Goal: Contribute content: Contribute content

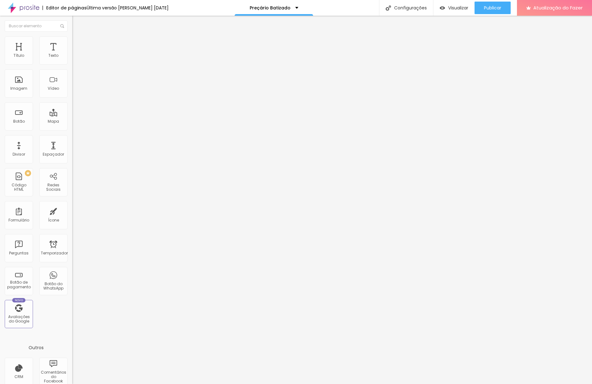
click at [76, 54] on font "Trocar imagem" at bounding box center [91, 51] width 30 height 5
click at [72, 63] on img at bounding box center [74, 65] width 4 height 4
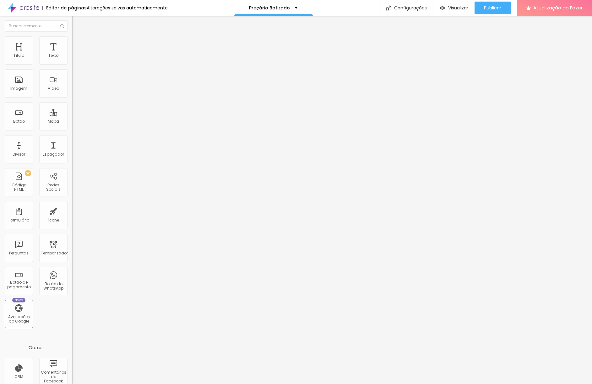
scroll to position [88, 0]
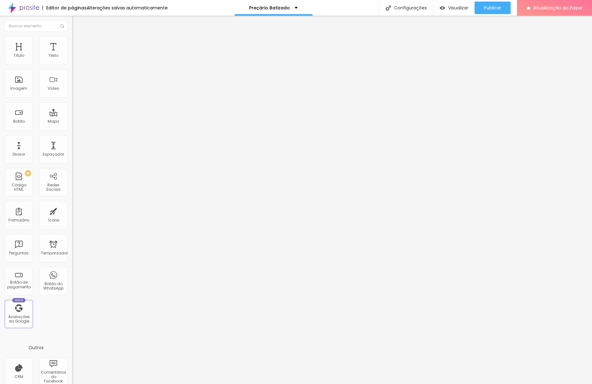
type input "11H 750€ CASA, IGREJA E FESTA"
click at [72, 63] on img at bounding box center [74, 65] width 4 height 4
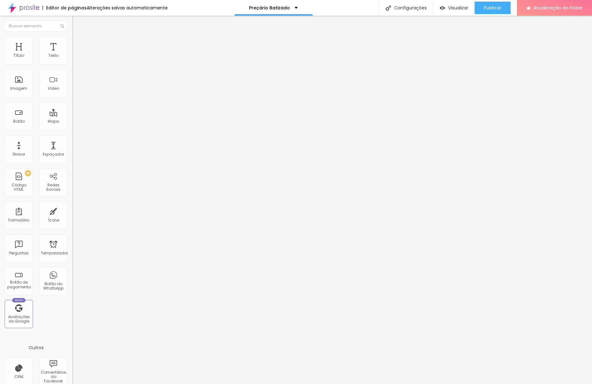
scroll to position [97, 0]
type input "6H 550€ CASA, IGREJA E SIMULAÇÃO DO CORTE DO BOLO"
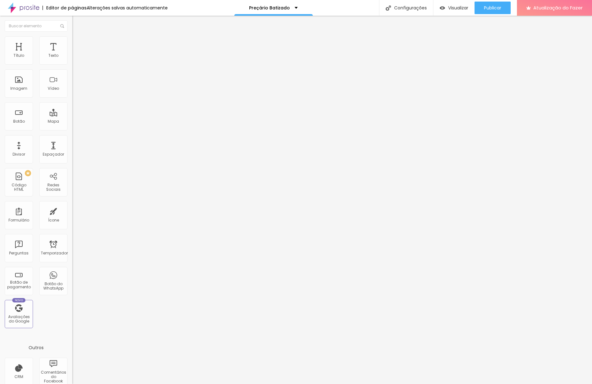
type input "11H 850€ CASA, IGREJA E FESTA"
type input "6H 650€ CASA, IGREJA E SIMULAÇÃO DO CORTE DO BOLO"
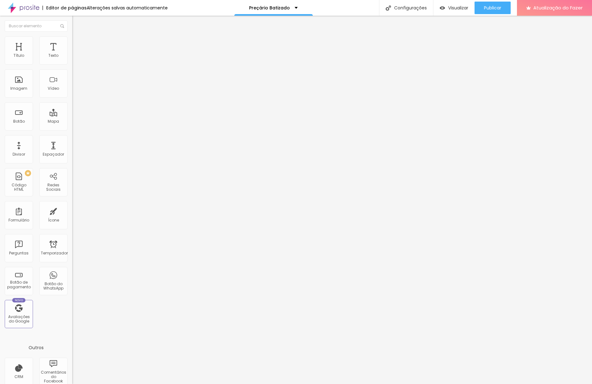
drag, startPoint x: 203, startPoint y: 223, endPoint x: 276, endPoint y: 227, distance: 72.9
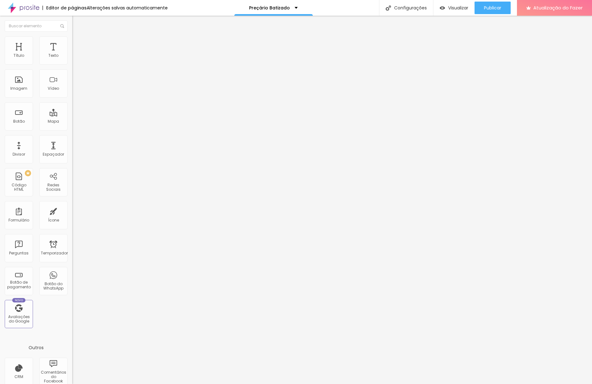
click at [77, 23] on img "button" at bounding box center [79, 22] width 5 height 5
click at [72, 37] on ul "Estilo Avançado" at bounding box center [108, 36] width 72 height 13
click at [72, 42] on li "Avançado" at bounding box center [108, 39] width 72 height 6
type input "12"
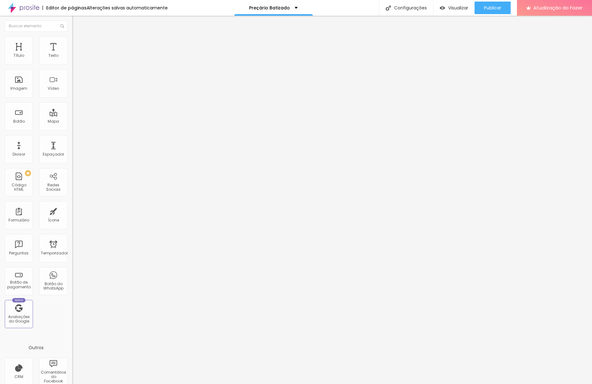
type input "13"
type input "14"
type input "15"
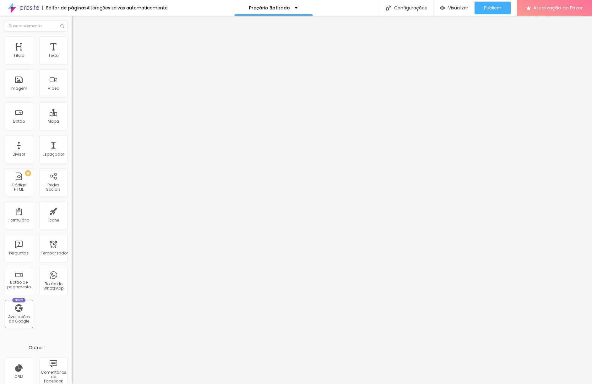
type input "15"
type input "18"
type input "21"
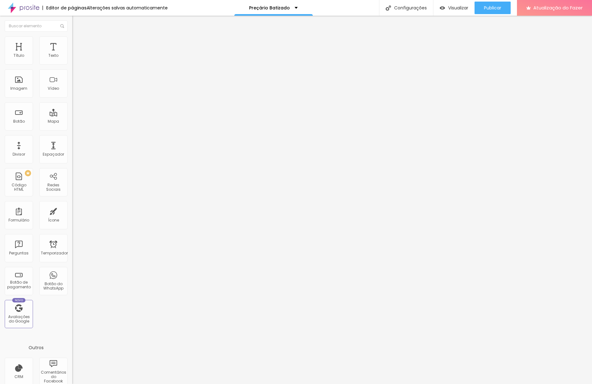
type input "24"
type input "29"
type input "38"
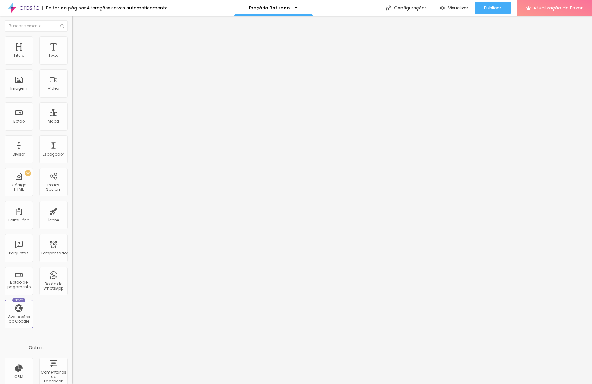
type input "38"
type input "41"
type input "44"
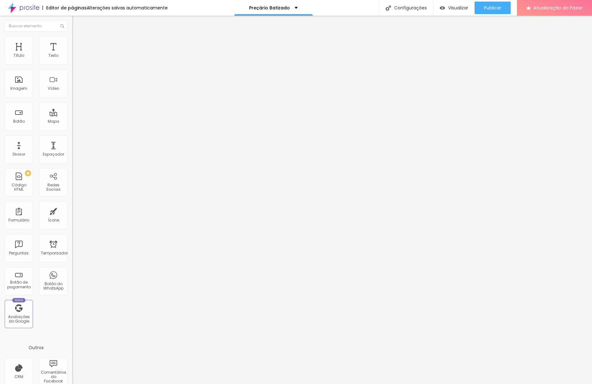
type input "47"
type input "50"
type input "53"
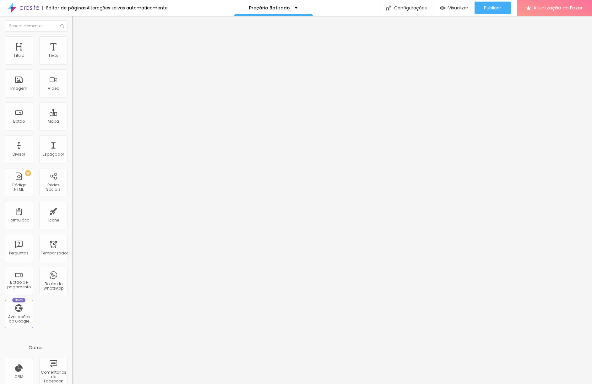
type input "53"
type input "56"
type input "59"
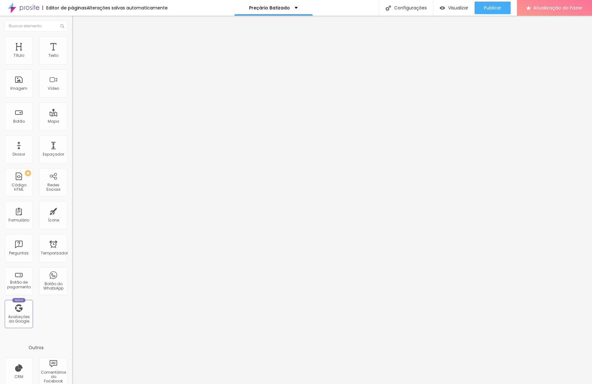
type input "61"
type input "64"
type input "66"
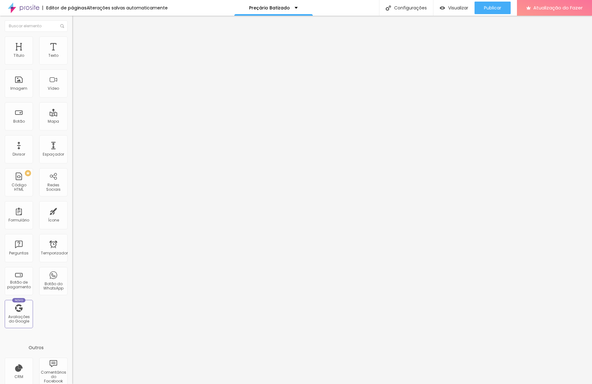
type input "66"
type input "69"
type input "73"
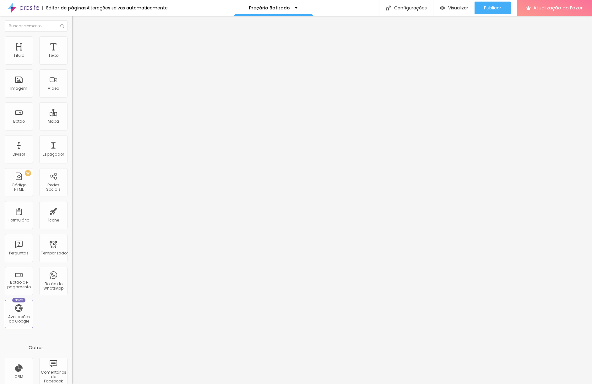
type input "78"
type input "81"
type input "84"
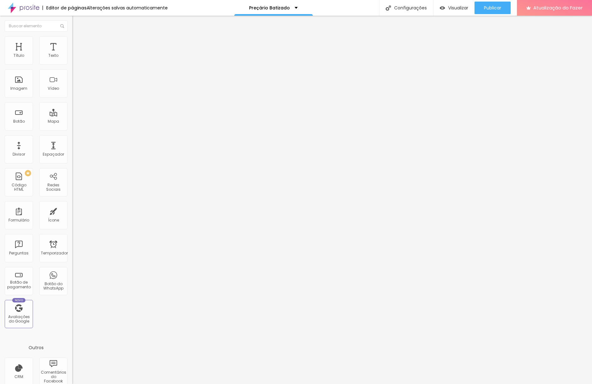
type input "84"
type input "86"
type input "87"
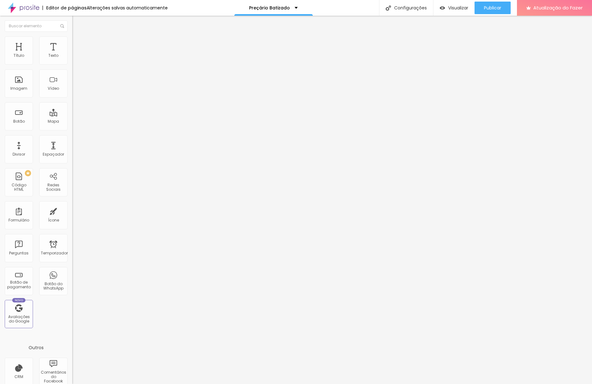
type input "89"
type input "90"
type input "91"
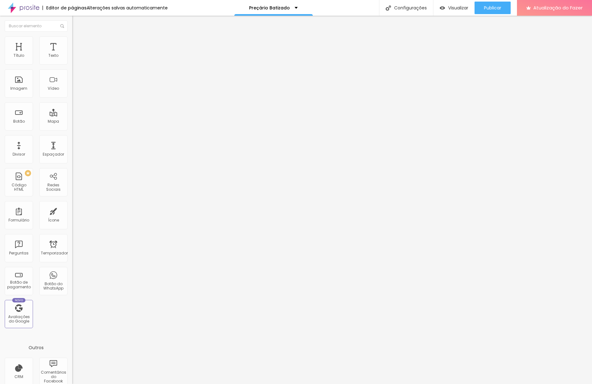
type input "91"
type input "92"
type input "93"
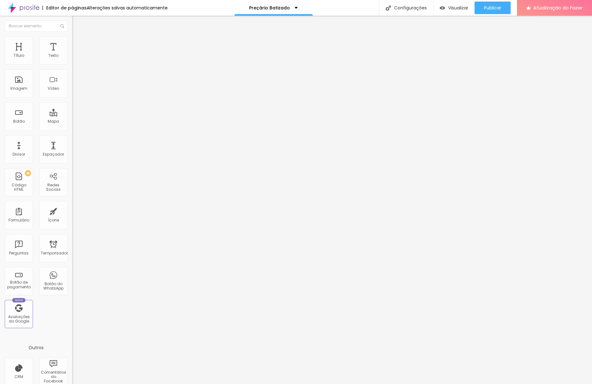
type input "94"
type input "95"
type input "97"
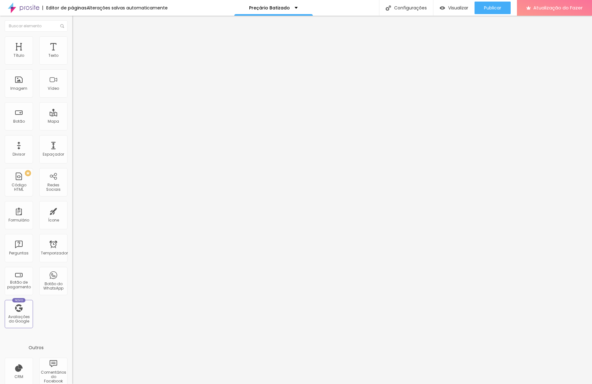
type input "97"
type input "100"
drag, startPoint x: 19, startPoint y: 62, endPoint x: 59, endPoint y: 67, distance: 40.5
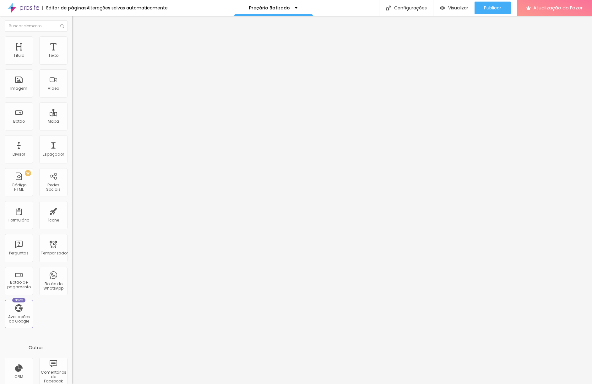
click at [72, 66] on div "100 Espaço de cima" at bounding box center [108, 87] width 72 height 89
type input "8"
type input "9"
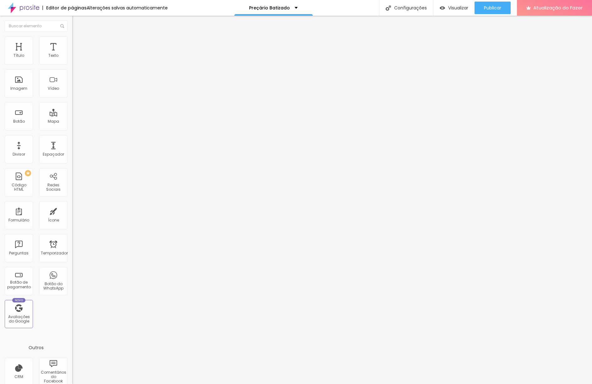
type input "12"
type input "16"
type input "19"
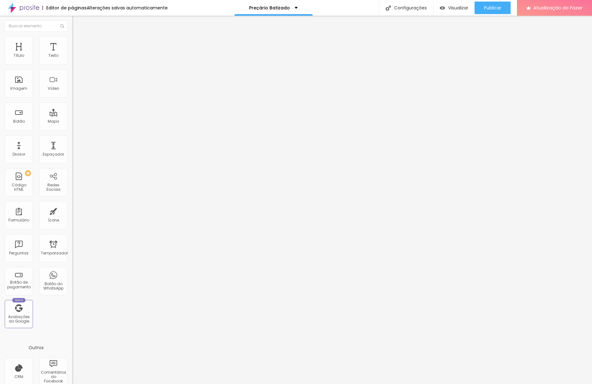
type input "19"
type input "22"
type input "28"
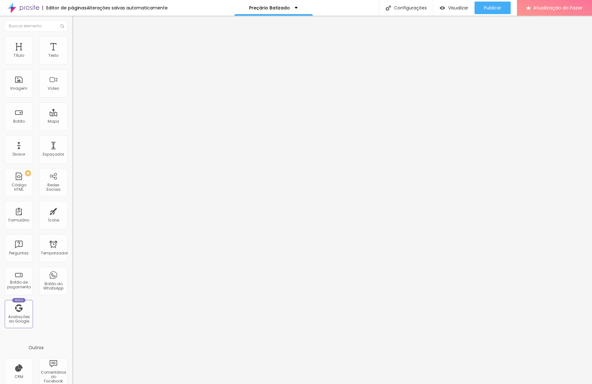
type input "31"
type input "34"
type input "37"
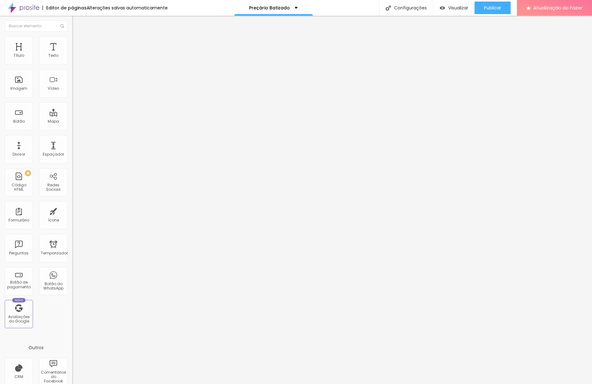
type input "37"
type input "43"
type input "48"
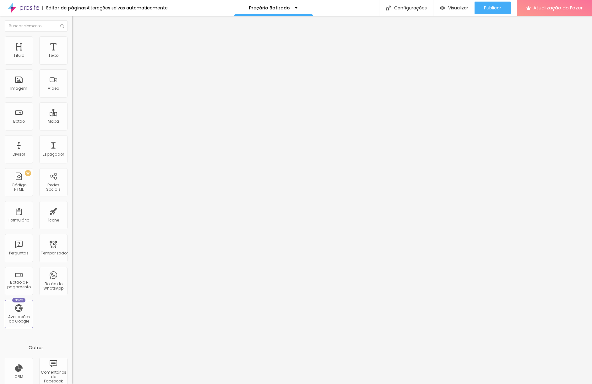
type input "51"
type input "54"
type input "59"
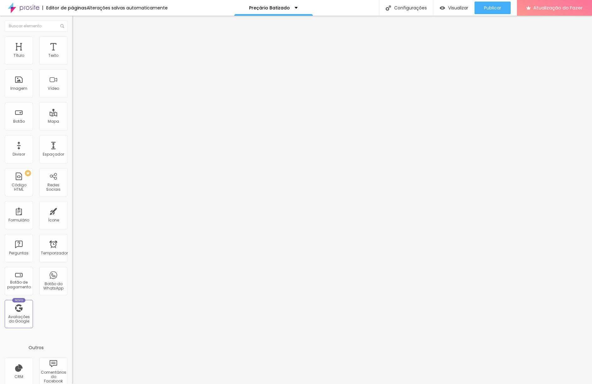
type input "59"
type input "64"
type input "68"
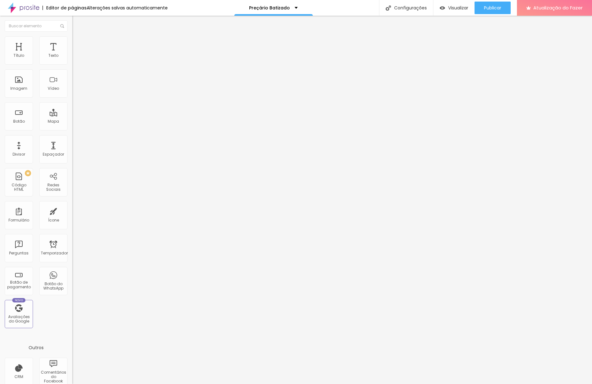
type input "70"
type input "71"
type input "74"
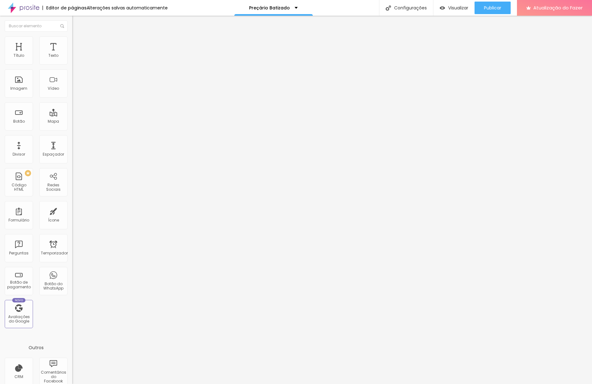
type input "74"
type input "76"
type input "77"
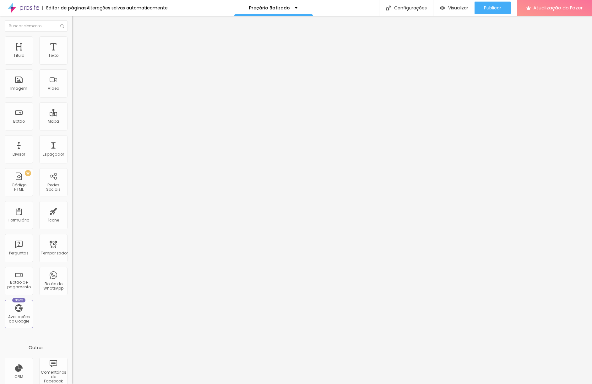
type input "78"
type input "80"
type input "81"
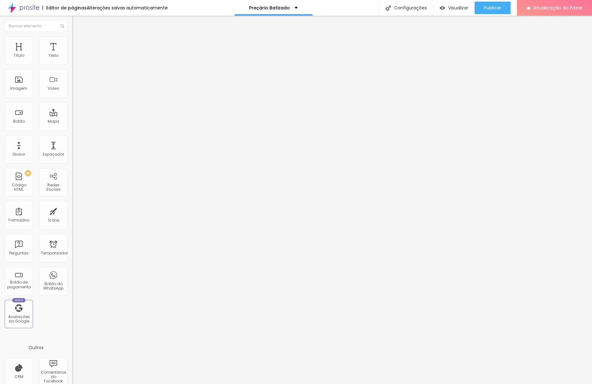
type input "81"
type input "83"
type input "84"
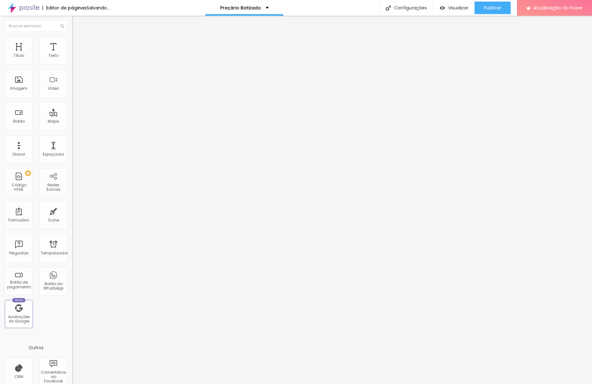
type input "86"
type input "89"
type input "93"
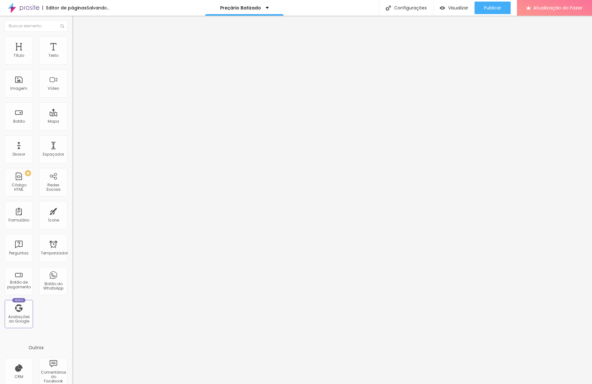
type input "93"
type input "100"
drag, startPoint x: 18, startPoint y: 74, endPoint x: 94, endPoint y: 81, distance: 77.2
type input "100"
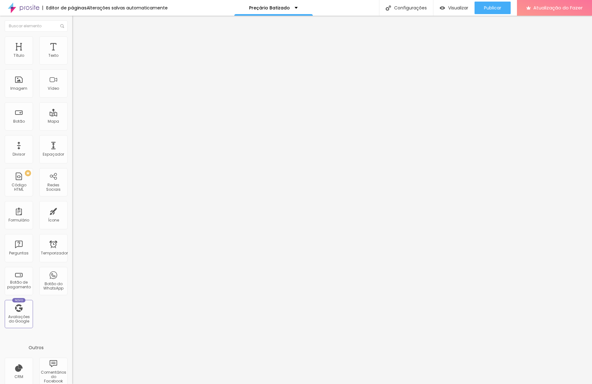
click at [94, 204] on input "range" at bounding box center [92, 206] width 40 height 5
click at [77, 25] on img "button" at bounding box center [79, 22] width 5 height 5
click at [48, 53] on font "Texto" at bounding box center [53, 55] width 10 height 5
click at [72, 36] on li "Avançado" at bounding box center [108, 39] width 72 height 6
type input "8"
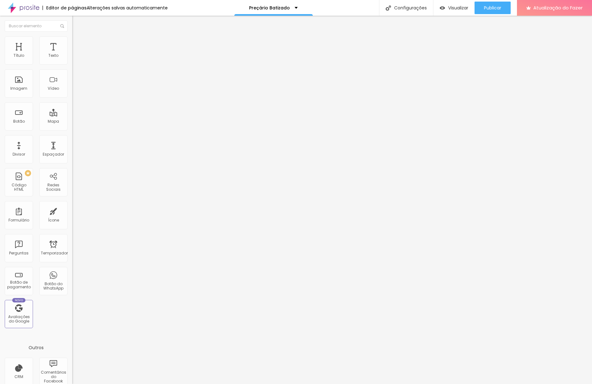
type input "8"
type input "9"
type input "10"
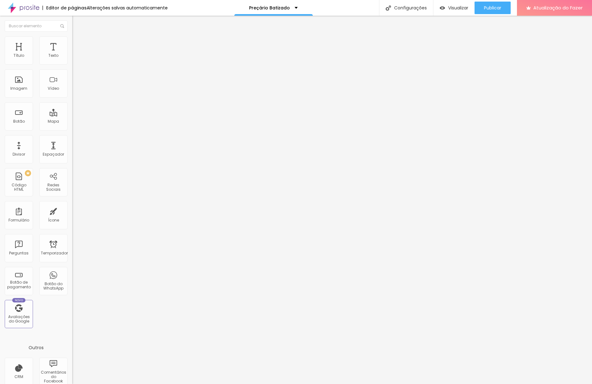
type input "11"
type input "12"
type input "13"
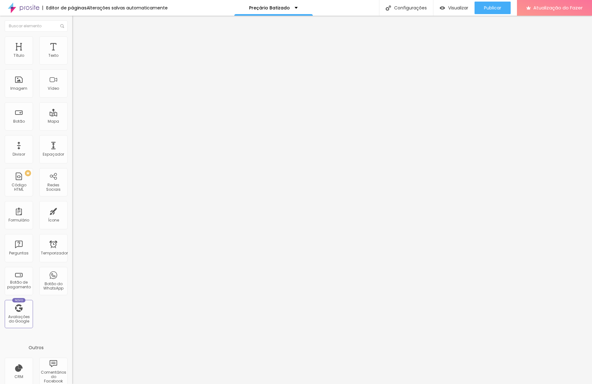
type input "13"
type input "14"
type input "15"
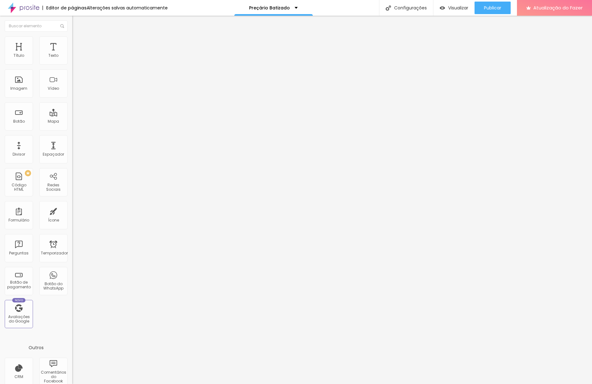
type input "16"
type input "18"
type input "20"
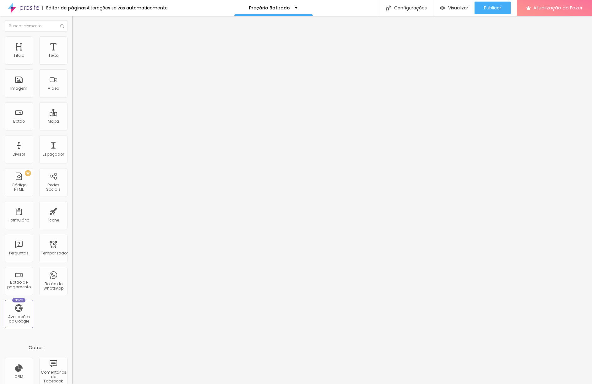
type input "20"
type input "22"
type input "27"
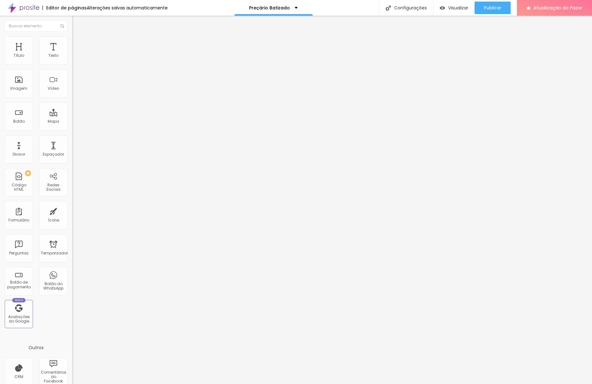
type input "30"
type input "32"
type input "35"
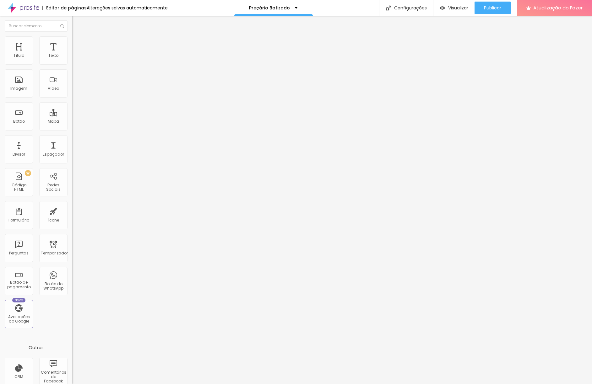
type input "35"
type input "37"
type input "39"
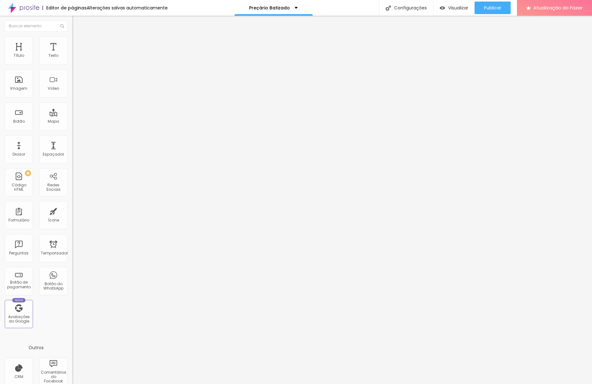
type input "41"
type input "44"
type input "46"
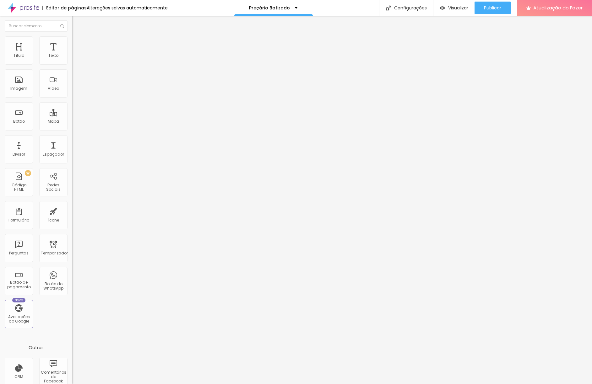
type input "46"
type input "48"
type input "50"
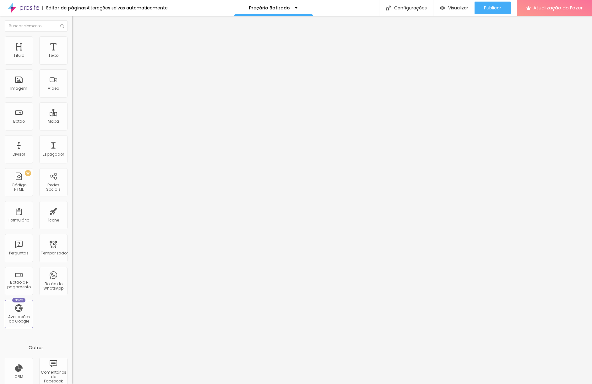
type input "53"
type input "57"
type input "62"
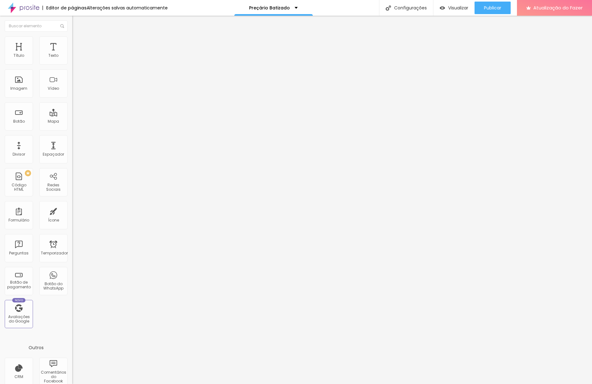
type input "62"
type input "66"
type input "70"
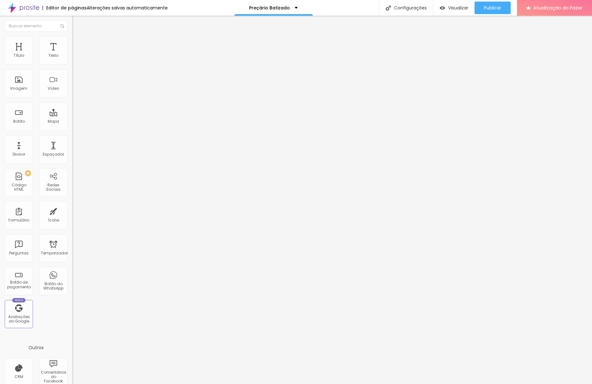
type input "73"
type input "76"
type input "78"
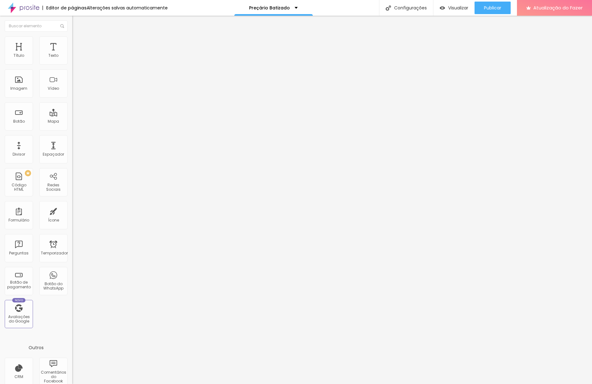
type input "78"
drag, startPoint x: 18, startPoint y: 61, endPoint x: 68, endPoint y: 81, distance: 54.2
click at [72, 64] on div "100 Espaço de cima" at bounding box center [108, 87] width 72 height 89
click at [72, 39] on img at bounding box center [75, 39] width 6 height 6
drag, startPoint x: 51, startPoint y: 61, endPoint x: 22, endPoint y: 62, distance: 28.6
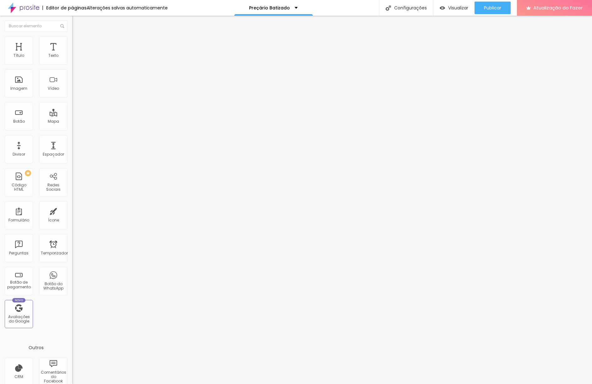
click at [72, 116] on input "range" at bounding box center [92, 118] width 40 height 5
click at [72, 26] on button "Editar nulo" at bounding box center [108, 23] width 72 height 14
click at [72, 59] on font "Título 2" at bounding box center [82, 55] width 21 height 8
click at [72, 65] on font "Título 3" at bounding box center [81, 61] width 18 height 7
click at [72, 70] on font "Título 4" at bounding box center [80, 67] width 17 height 6
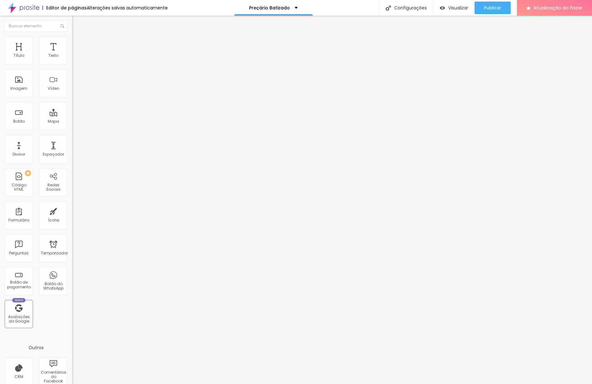
click at [72, 54] on font "Título 1" at bounding box center [82, 49] width 21 height 9
click at [75, 90] on icon "button" at bounding box center [76, 89] width 3 height 3
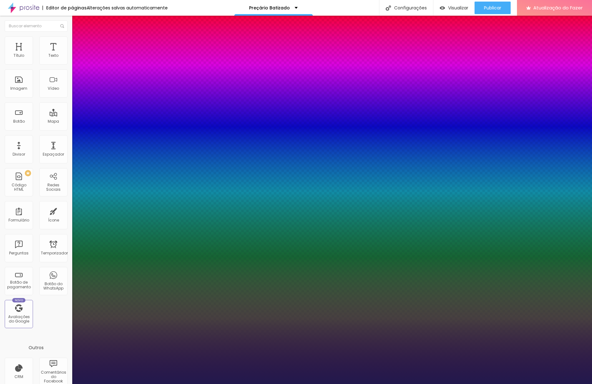
click at [67, 384] on select "AbrilFatface-Regular Actor-Regular Alegreya AlegreyaBlack [PERSON_NAME] [PERSON…" at bounding box center [33, 391] width 67 height 7
click at [113, 384] on div at bounding box center [296, 384] width 592 height 0
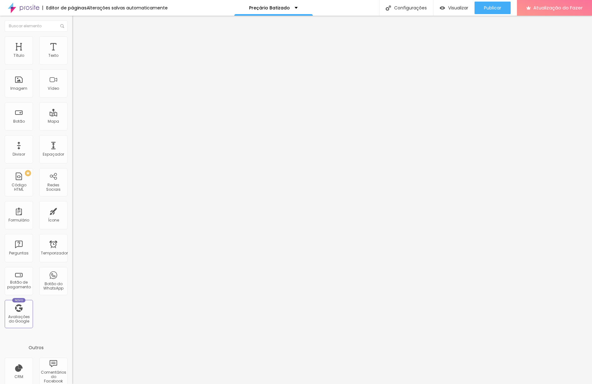
click at [72, 39] on img at bounding box center [75, 39] width 6 height 6
drag, startPoint x: 53, startPoint y: 62, endPoint x: 34, endPoint y: 61, distance: 19.8
click at [72, 116] on input "range" at bounding box center [92, 118] width 40 height 5
click at [77, 25] on img "button" at bounding box center [79, 22] width 5 height 5
click at [76, 54] on font "Adicionar imagem" at bounding box center [94, 51] width 37 height 5
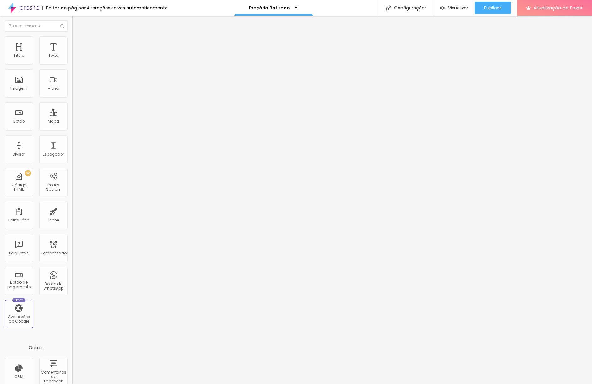
scroll to position [39, 0]
click at [78, 44] on font "Avançado" at bounding box center [88, 46] width 21 height 5
click at [72, 36] on li "Conteúdo" at bounding box center [108, 33] width 72 height 6
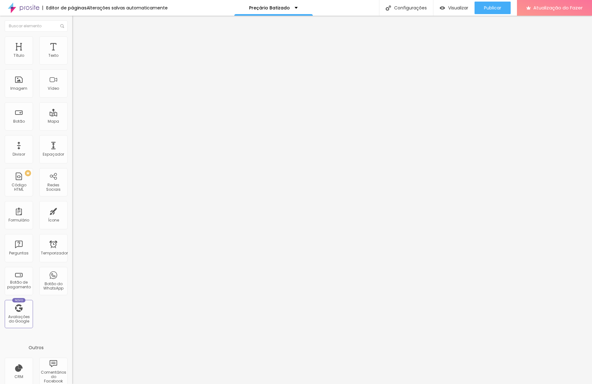
click at [72, 40] on img at bounding box center [75, 39] width 6 height 6
drag, startPoint x: 63, startPoint y: 66, endPoint x: 54, endPoint y: 67, distance: 9.2
click at [72, 65] on div at bounding box center [108, 62] width 72 height 6
drag, startPoint x: 64, startPoint y: 67, endPoint x: 36, endPoint y: 67, distance: 28.2
click at [72, 64] on input "range" at bounding box center [92, 61] width 40 height 5
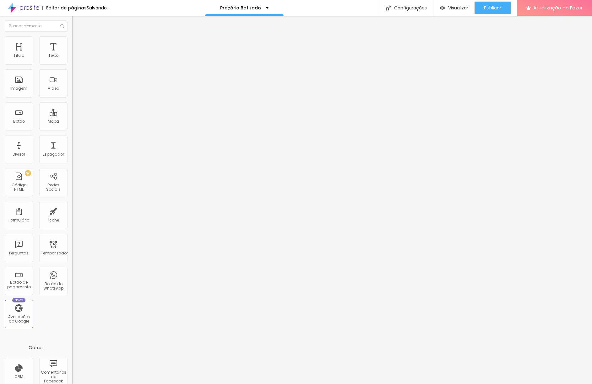
drag, startPoint x: 54, startPoint y: 44, endPoint x: 38, endPoint y: 55, distance: 19.8
click at [78, 44] on font "Avançado" at bounding box center [88, 46] width 21 height 5
drag, startPoint x: 17, startPoint y: 61, endPoint x: 13, endPoint y: 62, distance: 4.7
click at [72, 122] on input "range" at bounding box center [92, 124] width 40 height 5
drag, startPoint x: 13, startPoint y: 62, endPoint x: 24, endPoint y: 67, distance: 12.0
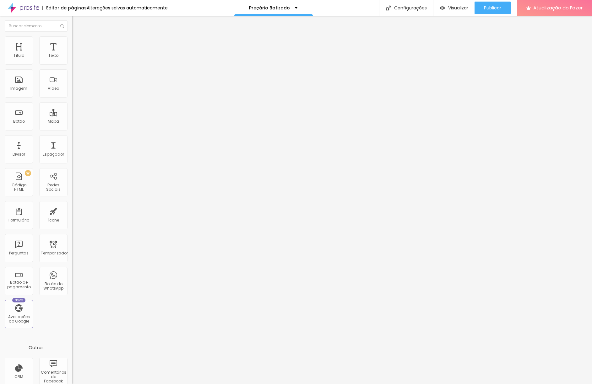
click at [72, 122] on input "range" at bounding box center [92, 124] width 40 height 5
drag, startPoint x: 19, startPoint y: 73, endPoint x: 26, endPoint y: 73, distance: 7.5
click at [72, 211] on input "range" at bounding box center [92, 213] width 40 height 5
click at [72, 42] on li "Estilo" at bounding box center [108, 39] width 72 height 6
click at [72, 36] on li "Conteúdo" at bounding box center [108, 33] width 72 height 6
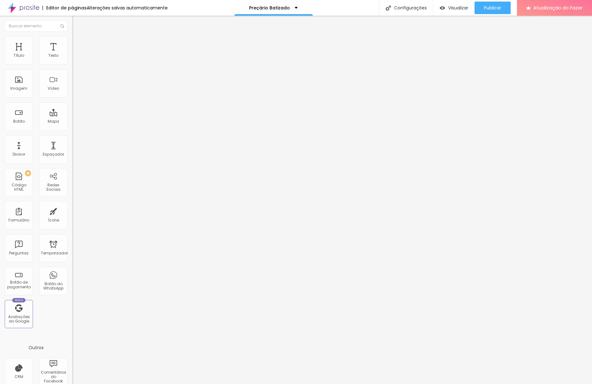
click at [72, 98] on span "Original" at bounding box center [79, 95] width 15 height 5
click at [72, 40] on li "Avançado" at bounding box center [108, 39] width 72 height 6
drag, startPoint x: 53, startPoint y: 74, endPoint x: 22, endPoint y: 74, distance: 30.8
click at [72, 204] on input "range" at bounding box center [92, 206] width 40 height 5
click at [491, 7] on font "Publicar" at bounding box center [492, 8] width 17 height 6
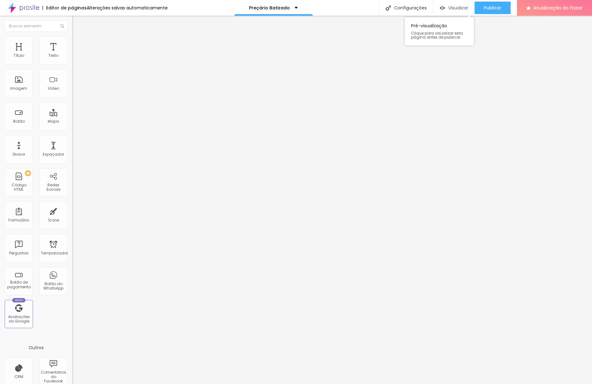
click at [457, 9] on font "Visualizar" at bounding box center [458, 8] width 20 height 6
